Goal: Task Accomplishment & Management: Use online tool/utility

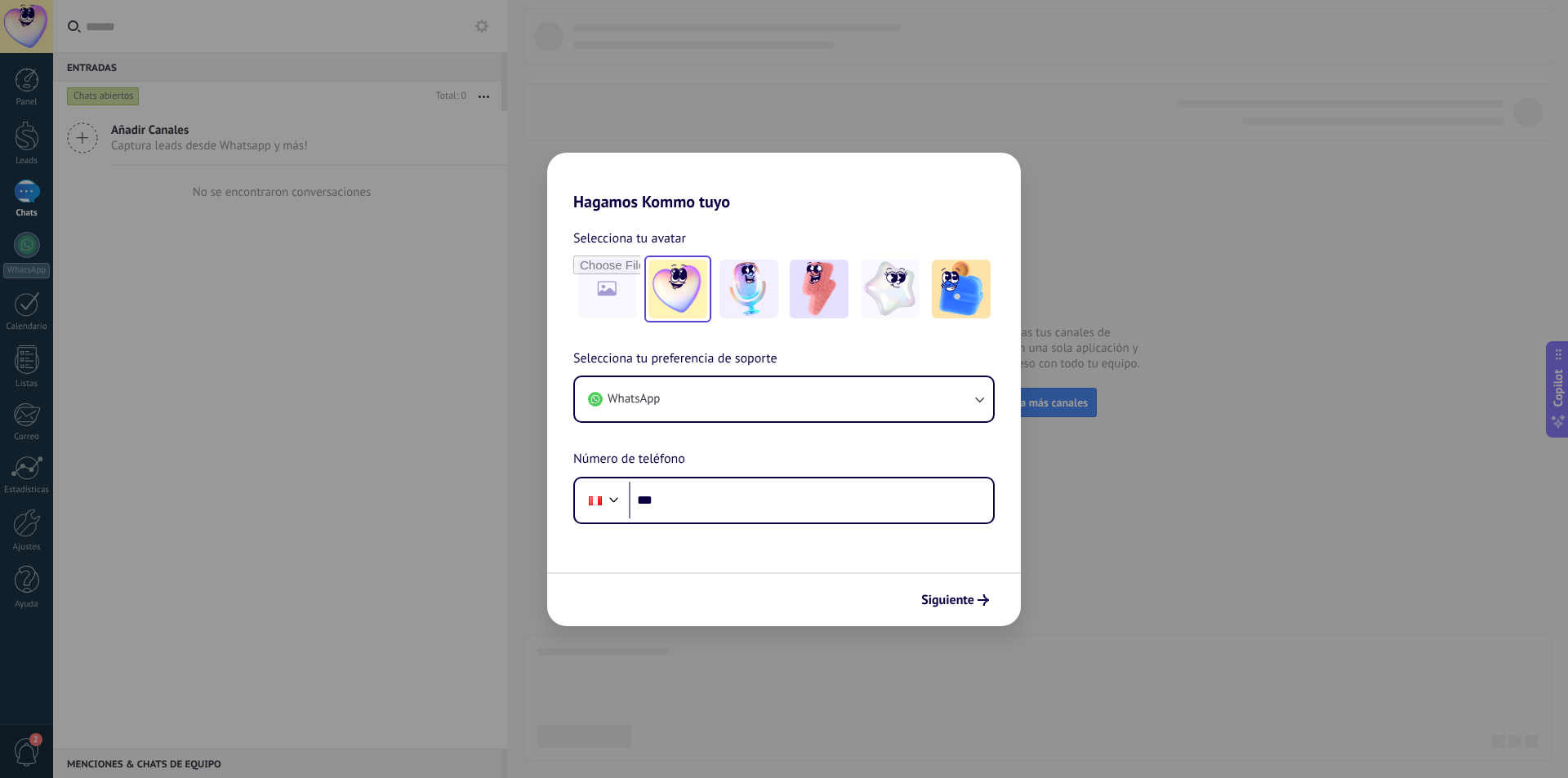
click at [672, 291] on img at bounding box center [678, 289] width 59 height 59
click at [736, 387] on button "WhatsApp" at bounding box center [784, 399] width 418 height 44
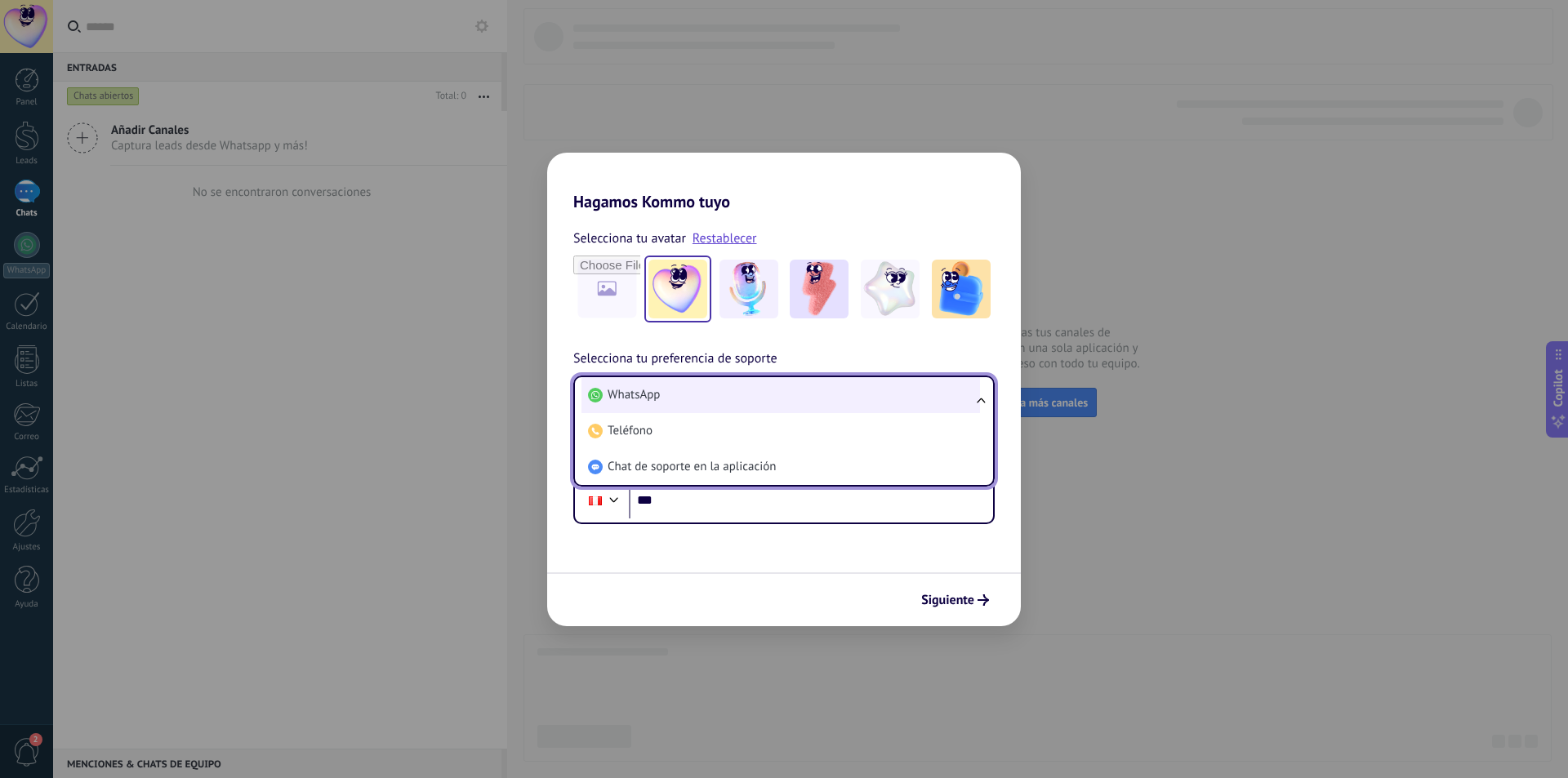
click at [731, 384] on li "WhatsApp" at bounding box center [780, 395] width 398 height 36
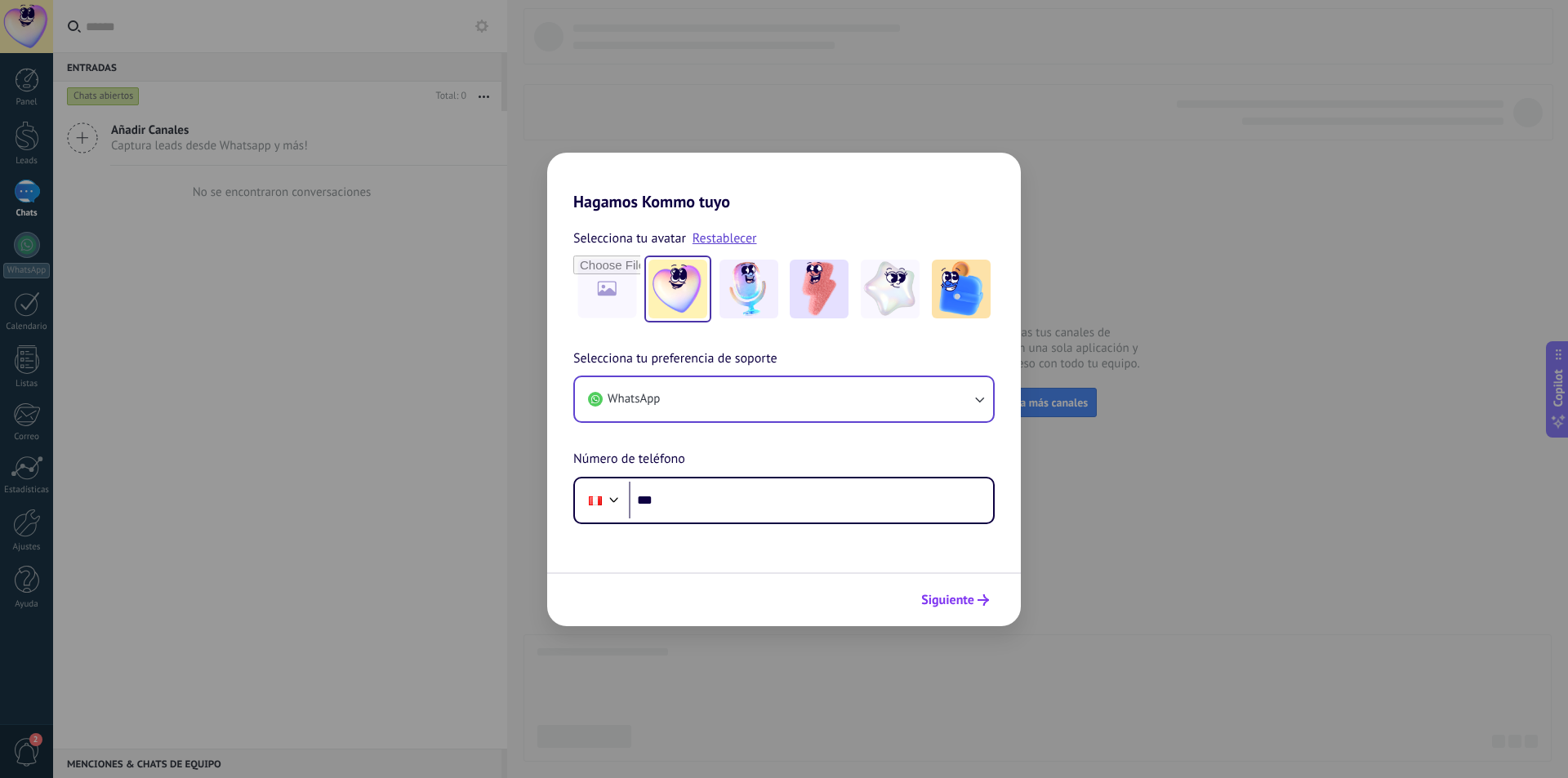
click at [946, 609] on button "Siguiente" at bounding box center [954, 600] width 83 height 27
click at [956, 601] on span "Siguiente" at bounding box center [948, 600] width 53 height 11
click at [1002, 167] on h2 "Hagamos Kommo tuyo" at bounding box center [784, 182] width 473 height 59
click at [1075, 155] on div "Hagamos Kommo tuyo Selecciona tu avatar Restablecer Selecciona tu preferencia d…" at bounding box center [784, 389] width 1568 height 778
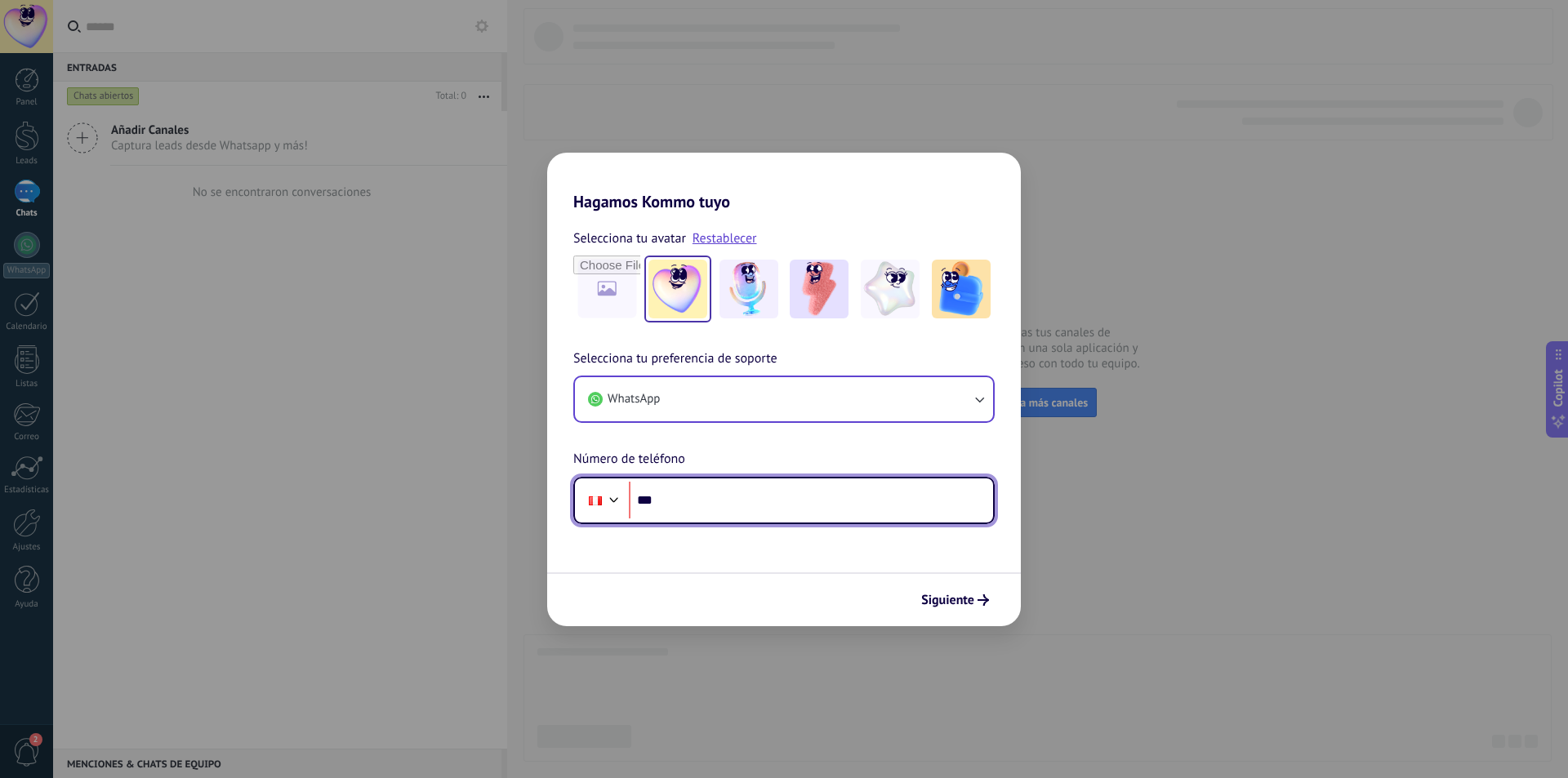
click at [748, 500] on input "***" at bounding box center [811, 500] width 364 height 38
type input "**********"
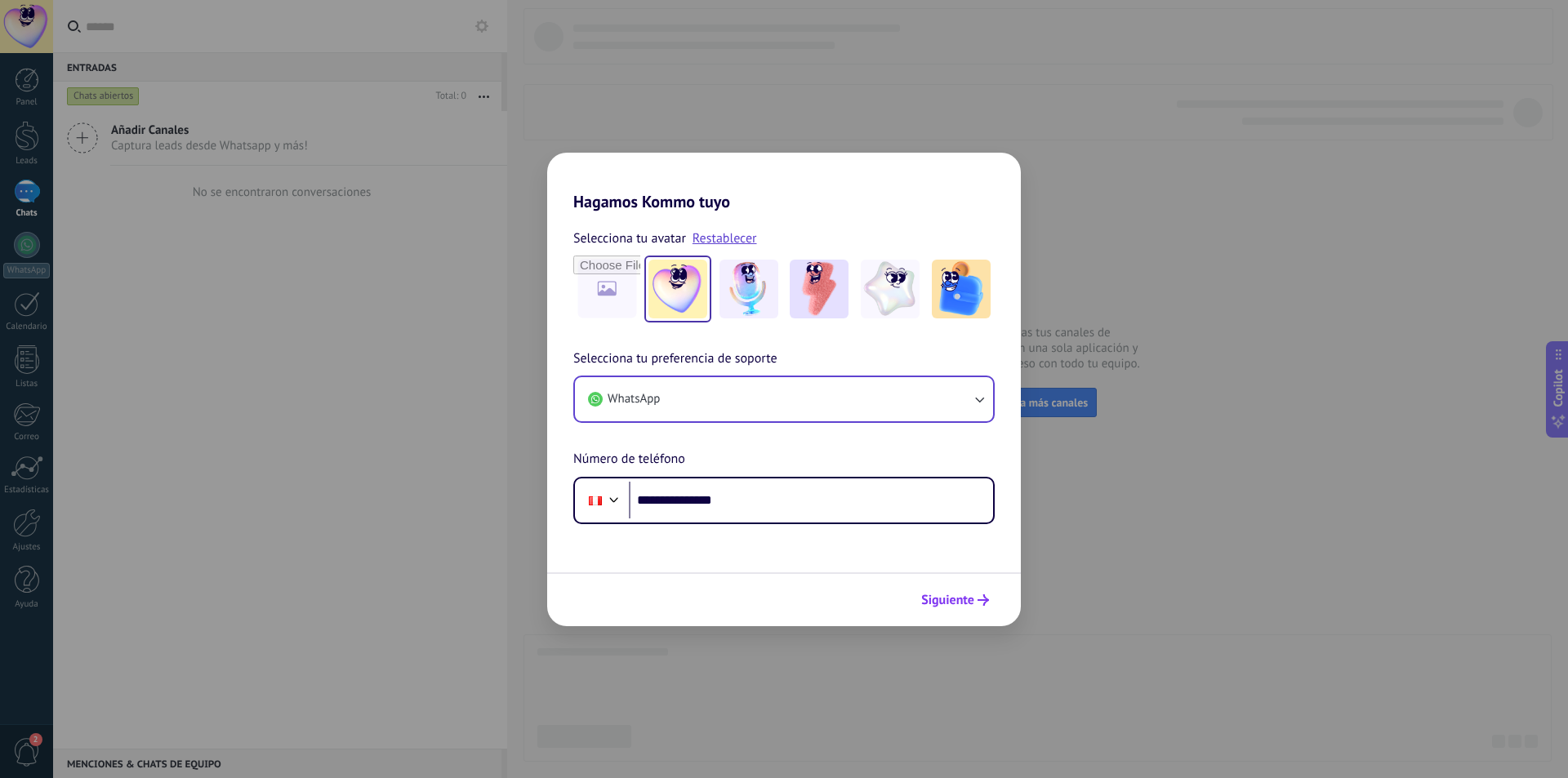
click at [934, 609] on button "Siguiente" at bounding box center [954, 600] width 83 height 27
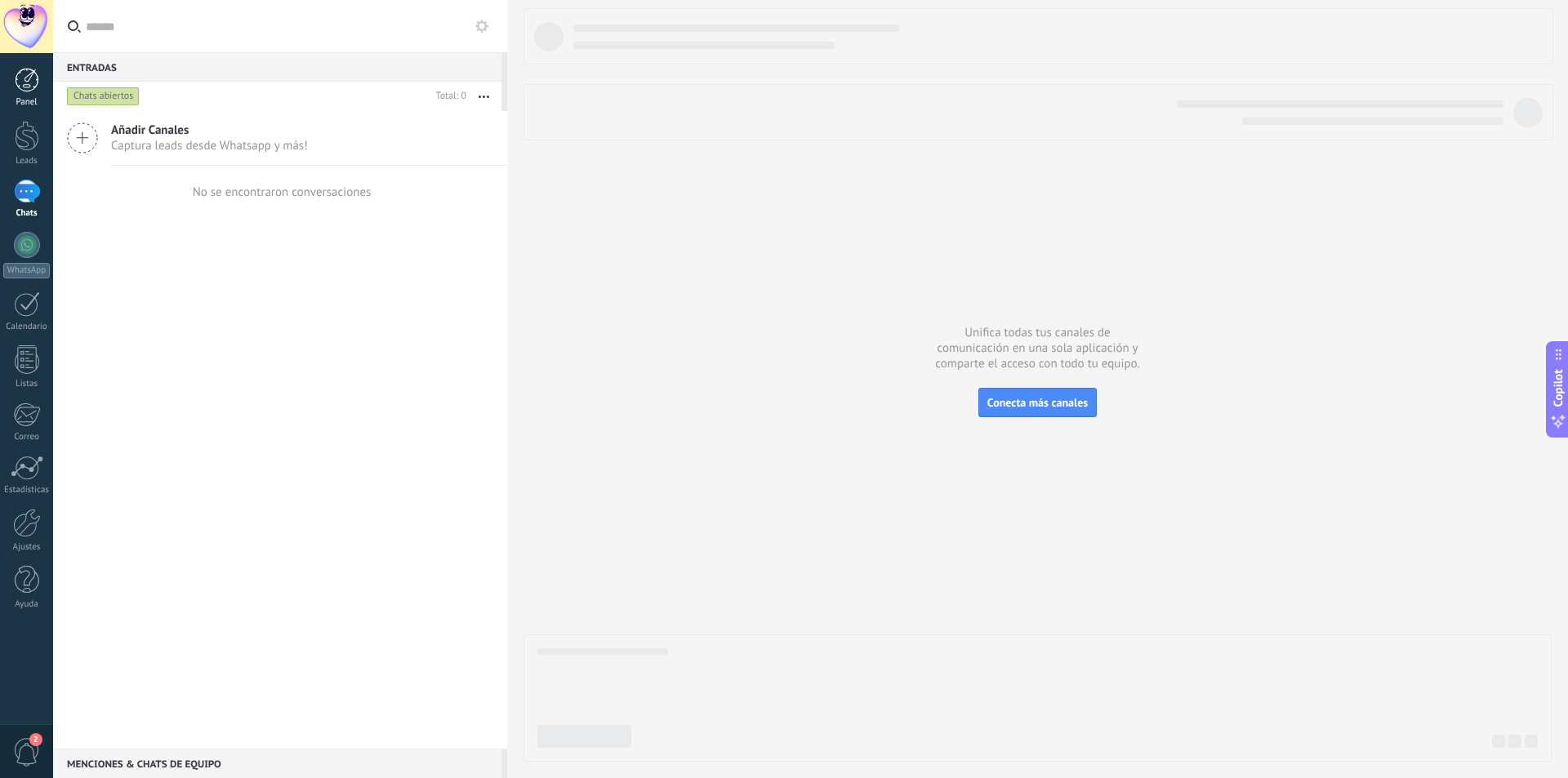
click at [26, 79] on div at bounding box center [26, 79] width 25 height 25
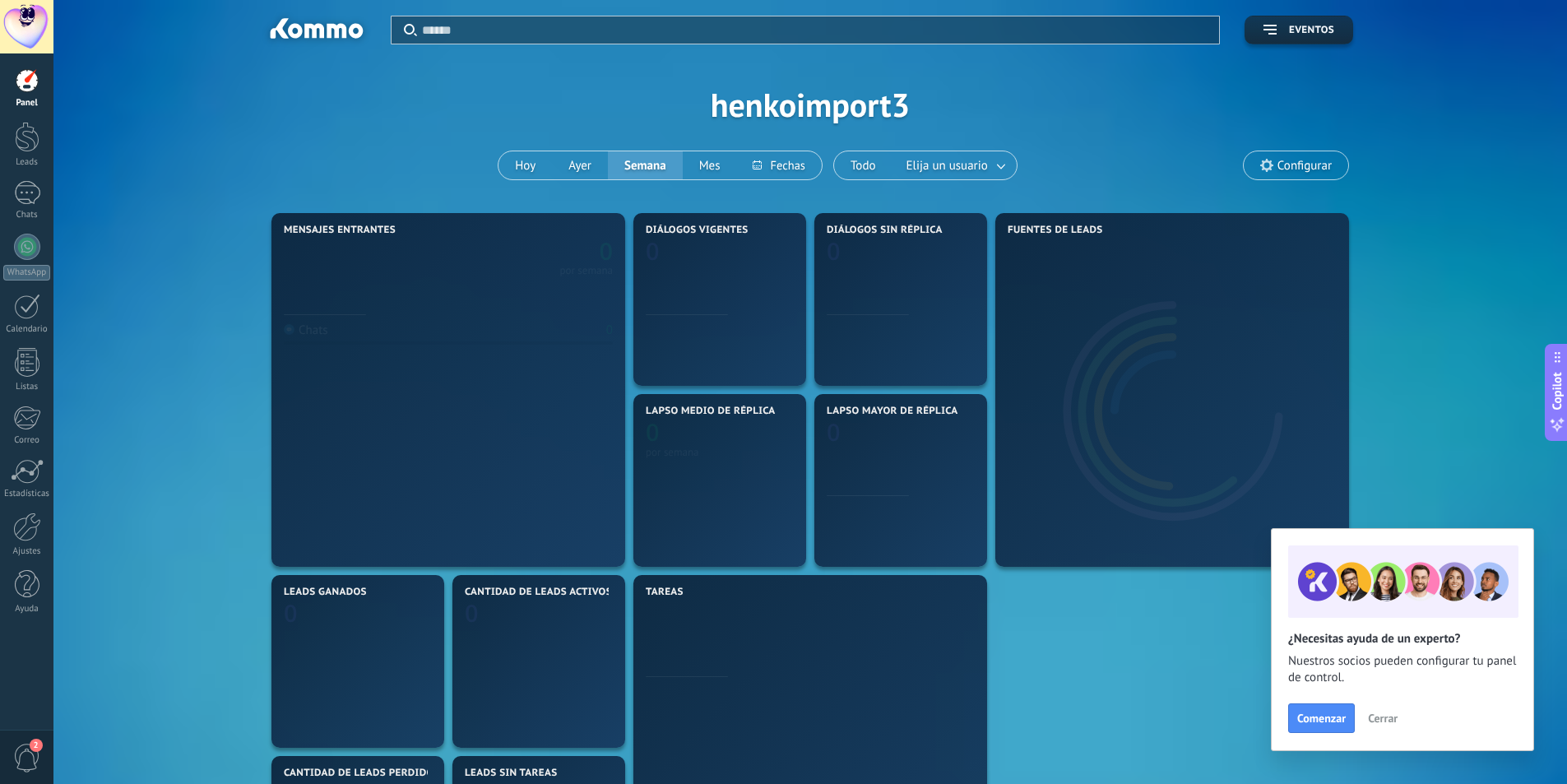
click at [32, 28] on div at bounding box center [27, 27] width 53 height 53
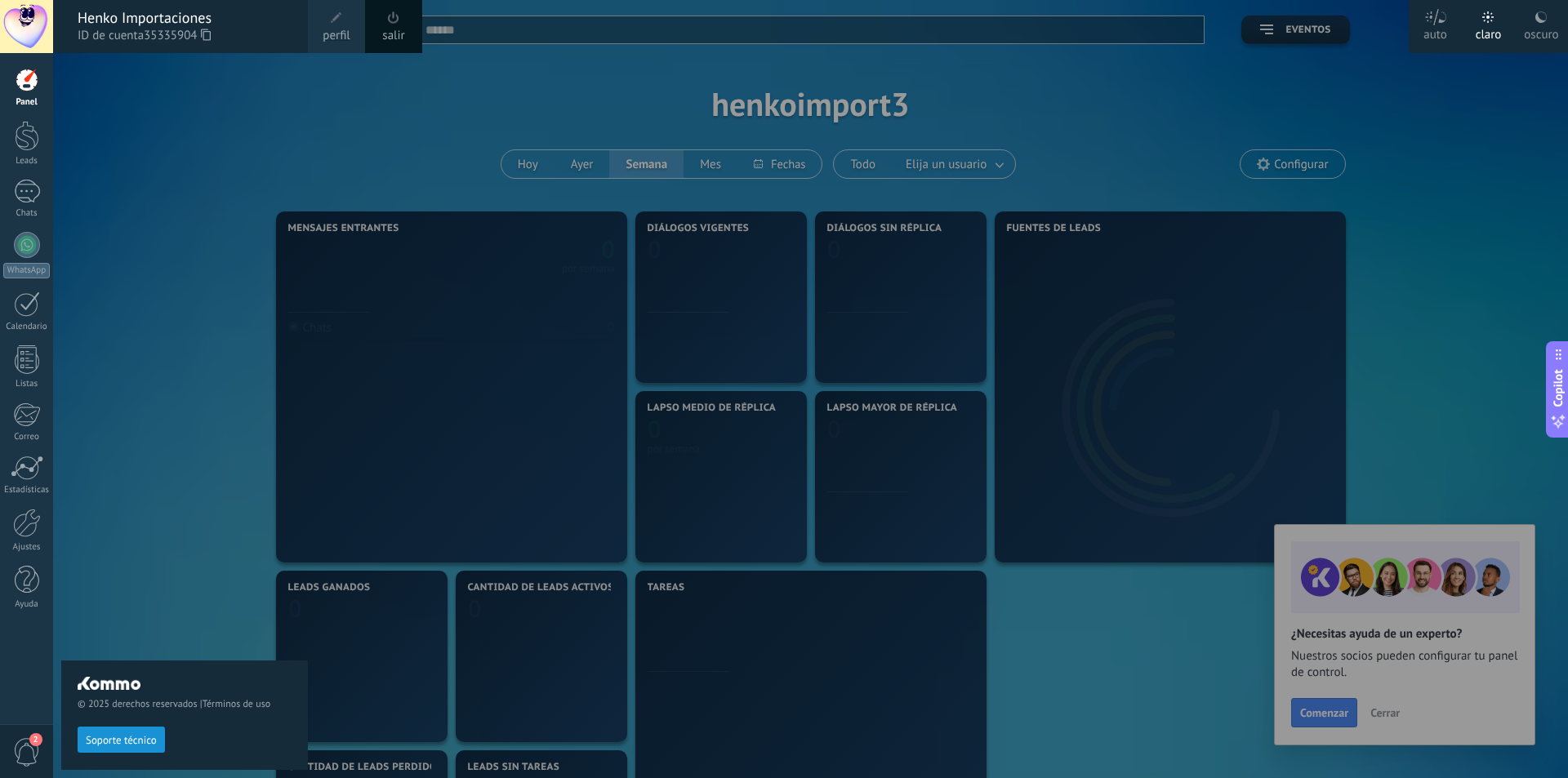
click at [31, 29] on div at bounding box center [26, 26] width 53 height 53
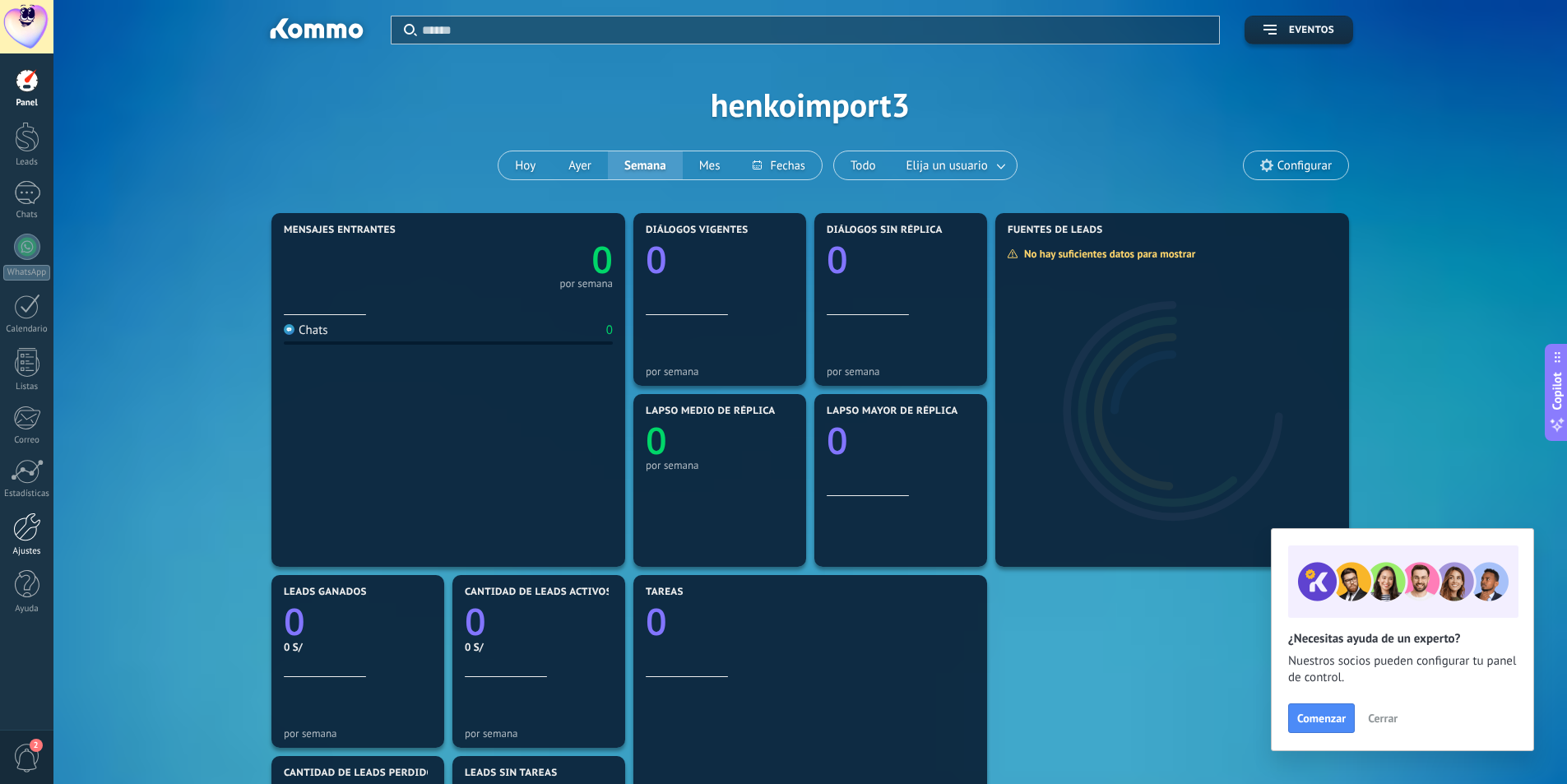
click at [34, 545] on link "Ajustes" at bounding box center [27, 534] width 53 height 45
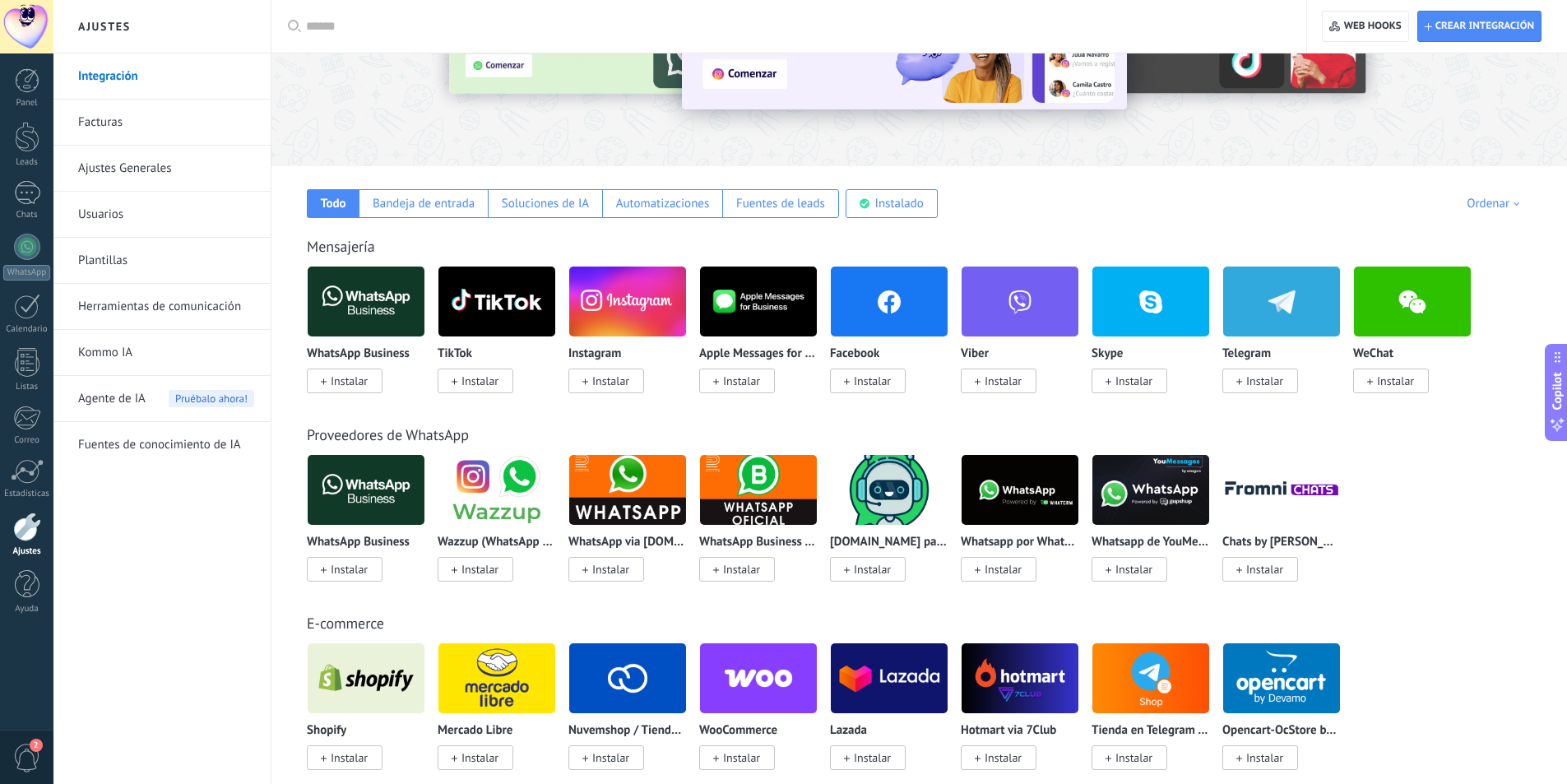
scroll to position [247, 0]
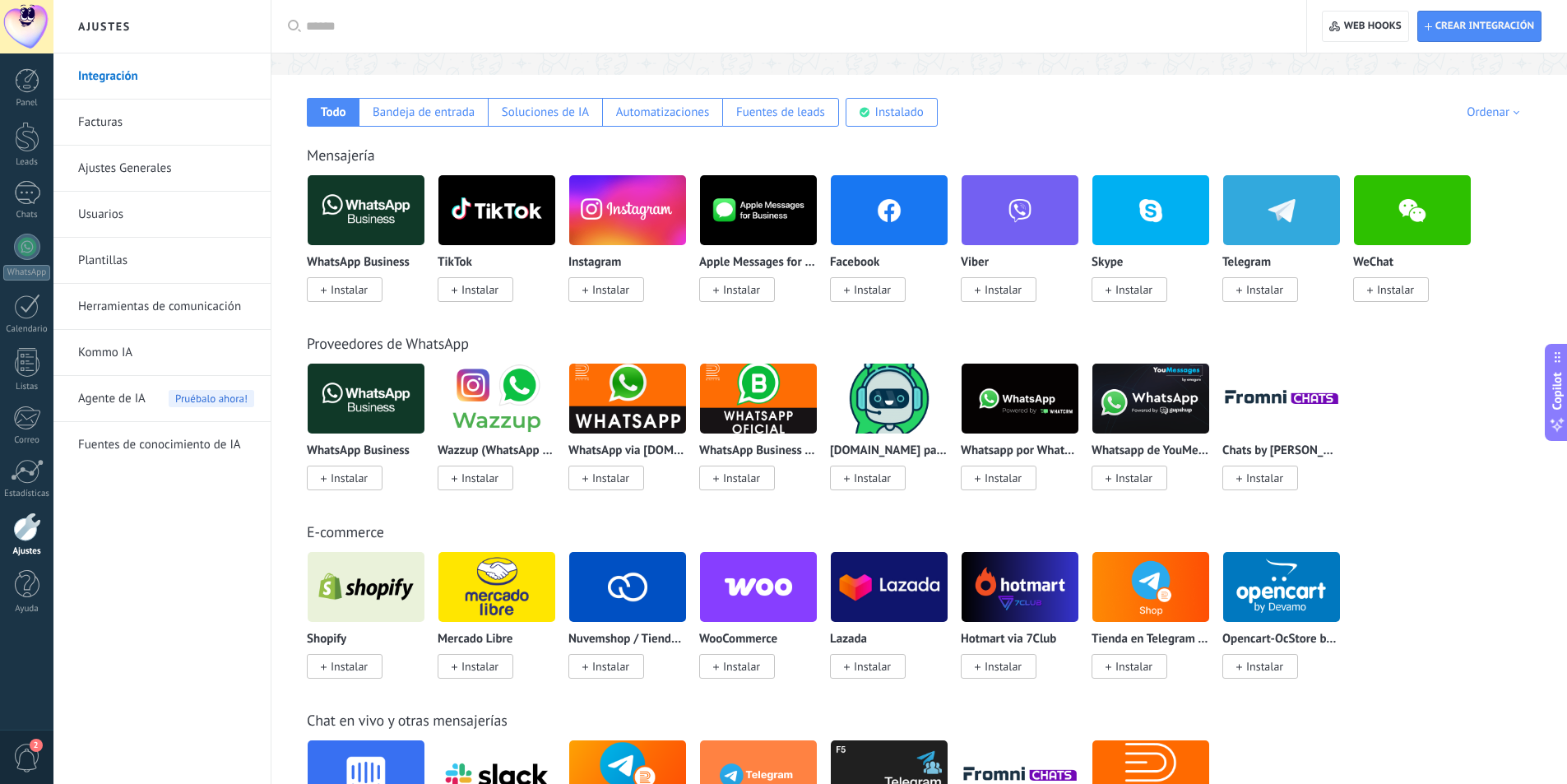
click at [868, 293] on span "Instalar" at bounding box center [872, 289] width 37 height 15
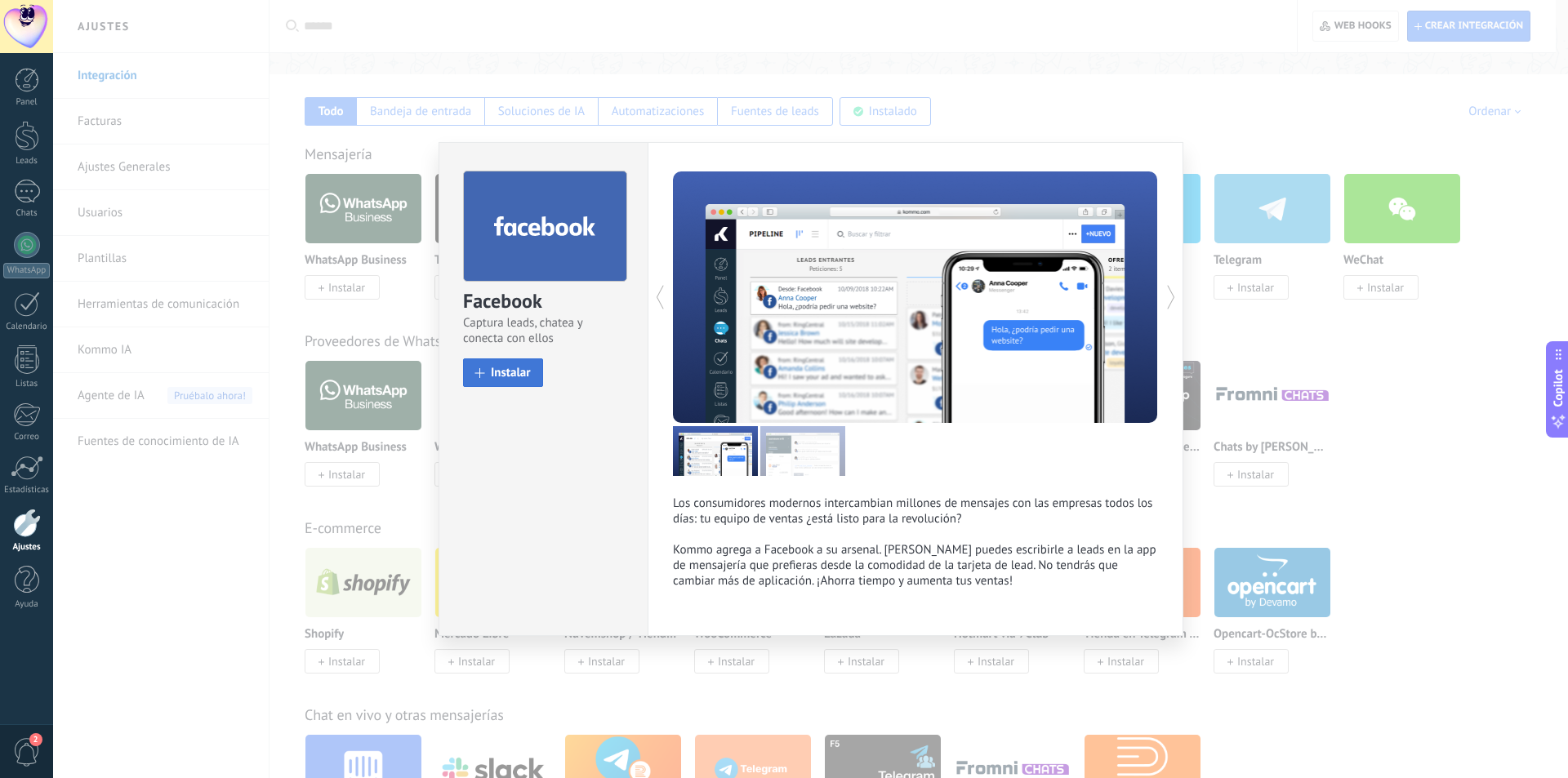
click at [500, 366] on span "Instalar" at bounding box center [510, 372] width 40 height 12
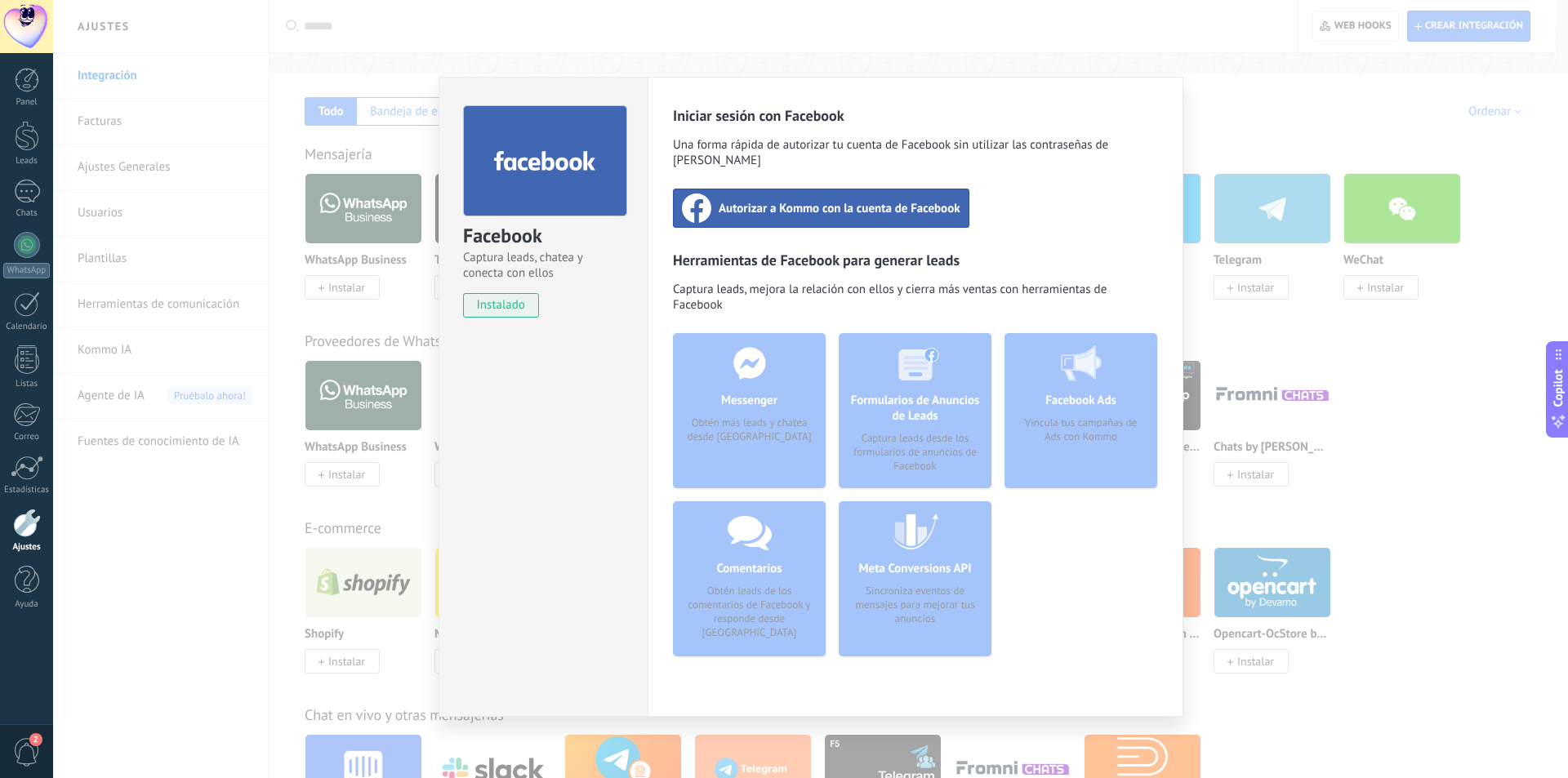
click at [796, 200] on span "Autorizar a Kommo con la cuenta de Facebook" at bounding box center [839, 208] width 242 height 16
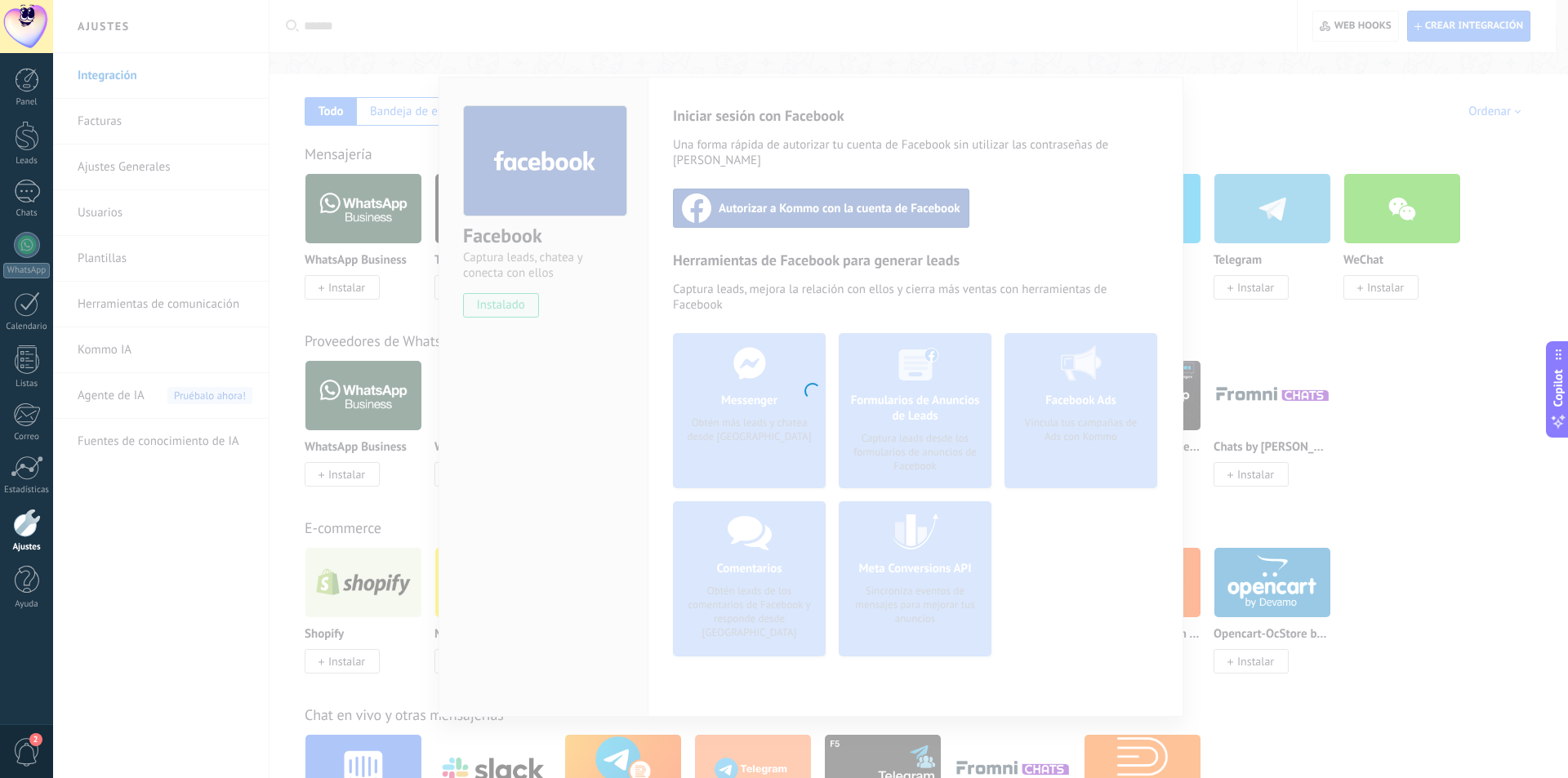
click at [1068, 178] on div at bounding box center [810, 389] width 1514 height 778
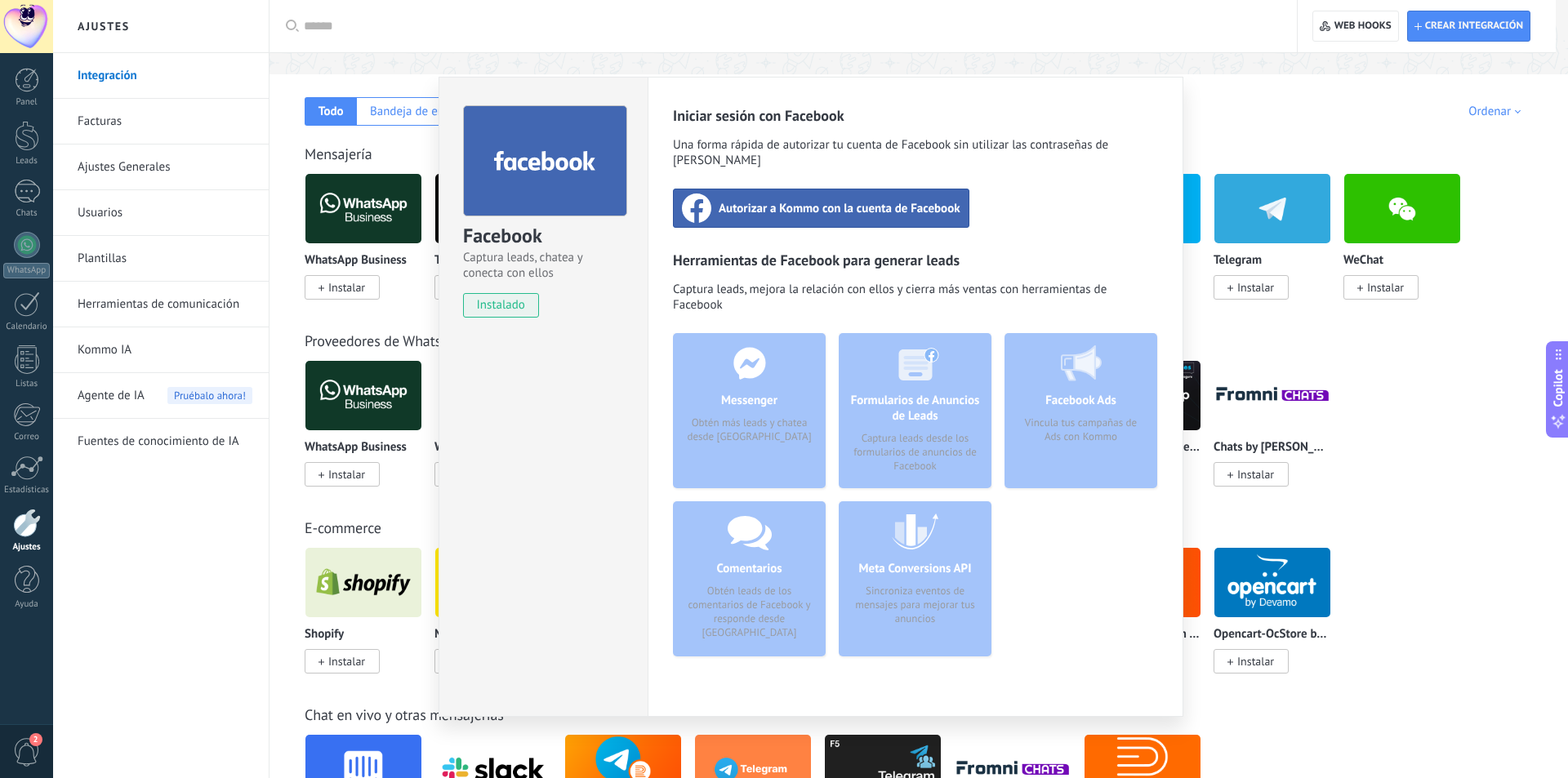
click at [1436, 402] on div "Facebook Captura leads, chatea y conecta con ellos instalado Desinstalar Inicia…" at bounding box center [810, 389] width 1514 height 778
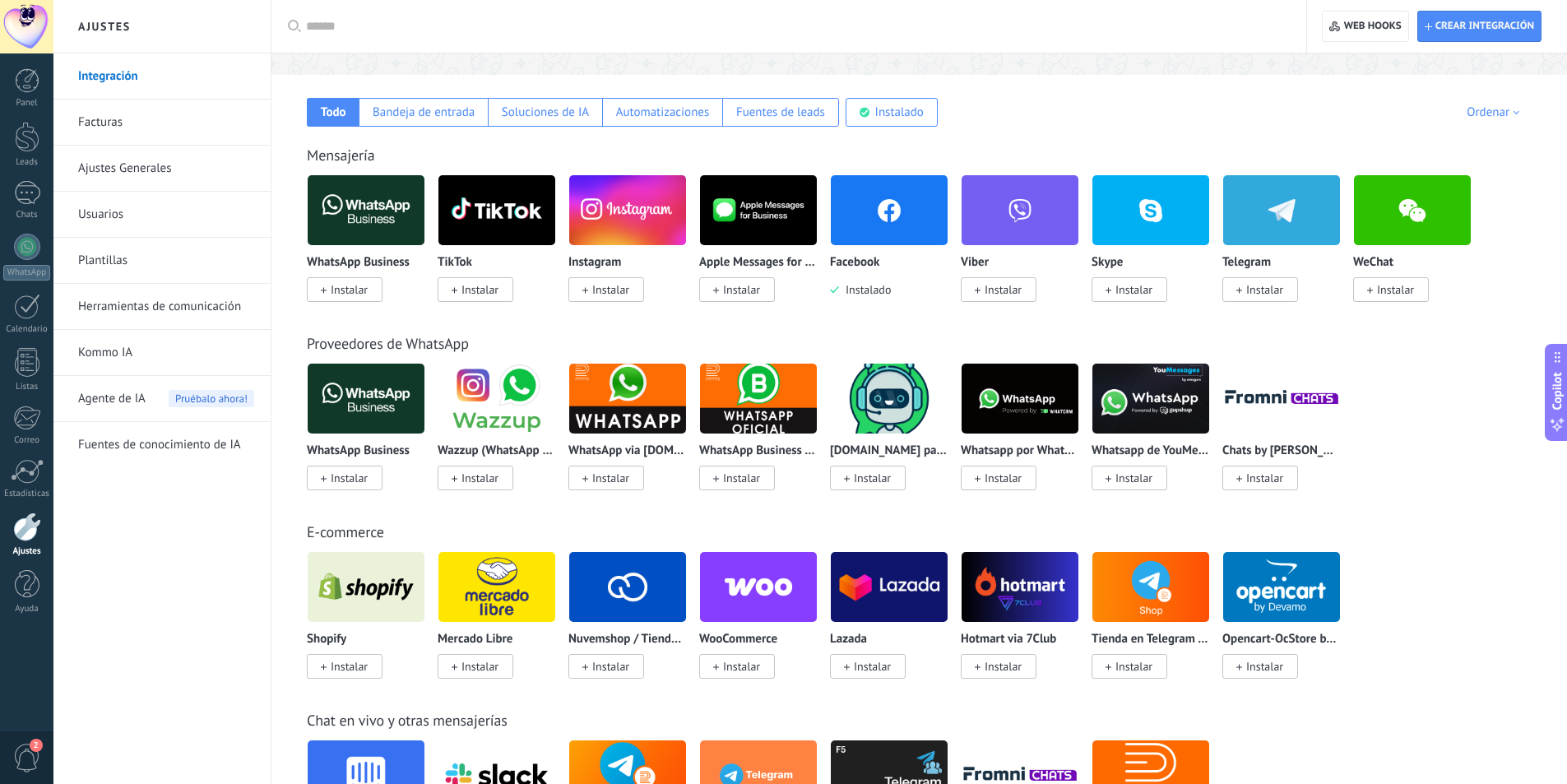
click at [612, 293] on span "Instalar" at bounding box center [610, 289] width 37 height 15
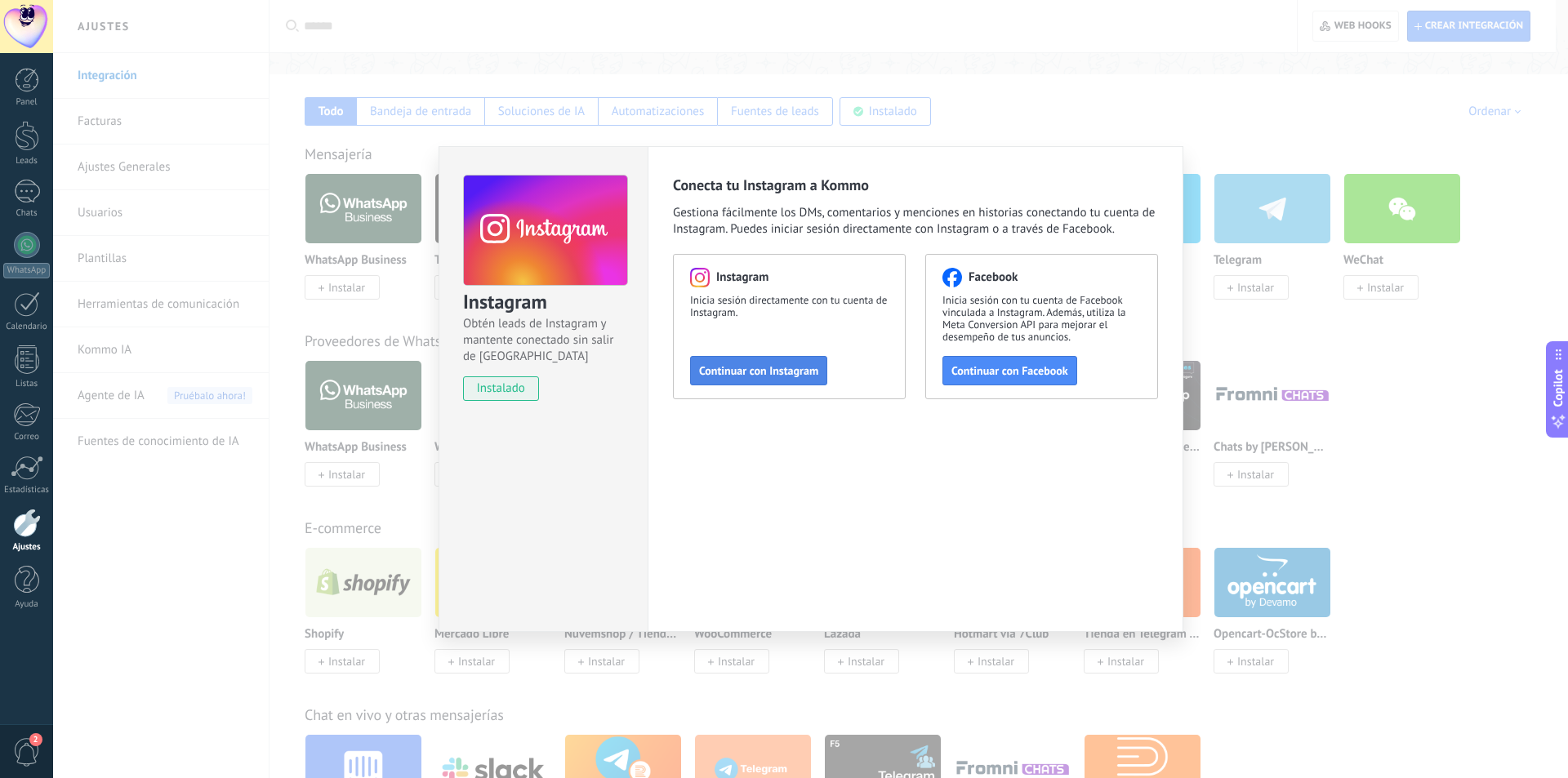
click at [766, 368] on span "Continuar con Instagram" at bounding box center [759, 370] width 120 height 11
click at [1110, 44] on div "Instagram Obtén leads de Instagram y mantente conectado sin salir de Kommo inst…" at bounding box center [810, 389] width 1514 height 778
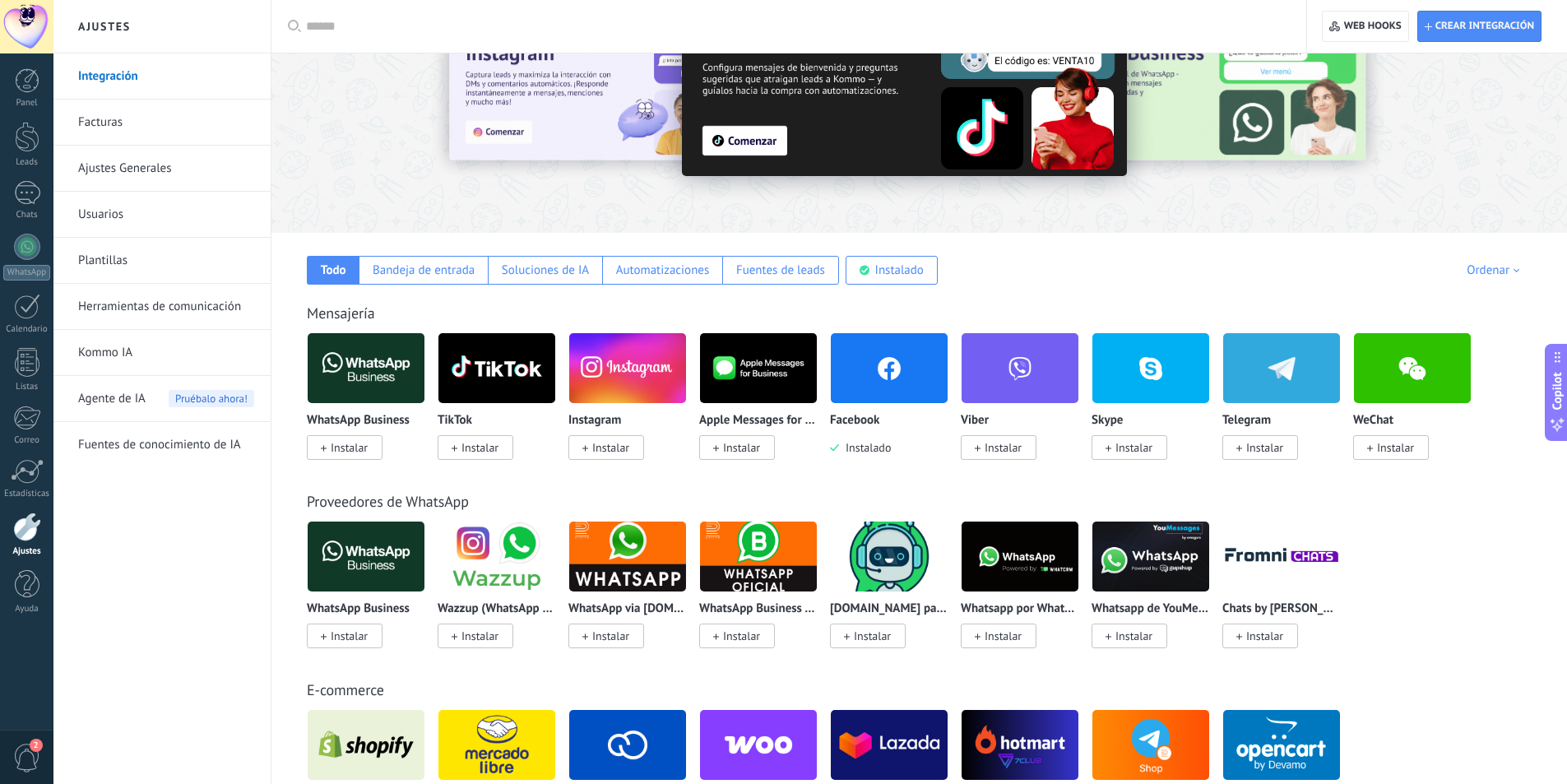
scroll to position [0, 0]
